Goal: Find specific page/section: Find specific page/section

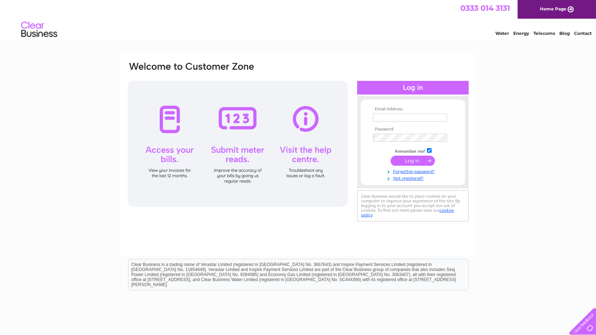
type input "barry@customworks.co.uk"
click at [421, 157] on input "submit" at bounding box center [412, 161] width 44 height 10
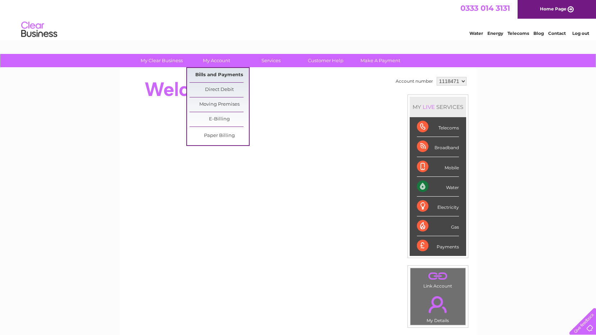
click at [219, 72] on link "Bills and Payments" at bounding box center [218, 75] width 59 height 14
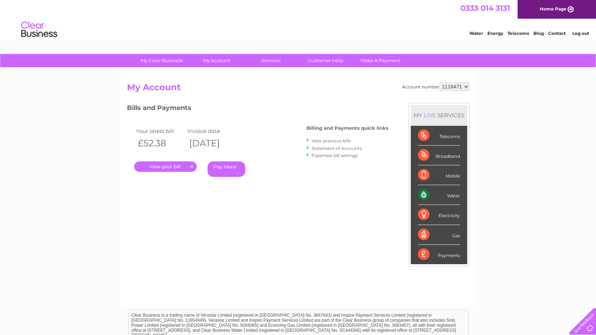
click at [182, 165] on link "." at bounding box center [165, 166] width 63 height 10
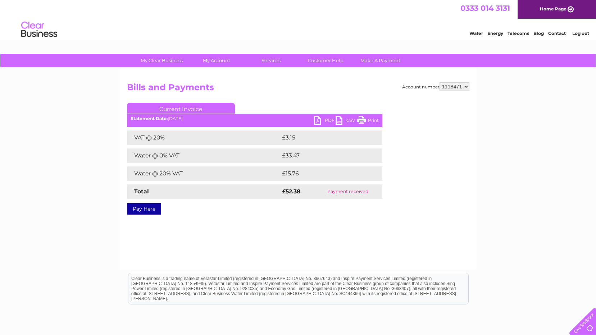
click at [317, 117] on link "PDF" at bounding box center [325, 121] width 22 height 10
